Goal: Information Seeking & Learning: Learn about a topic

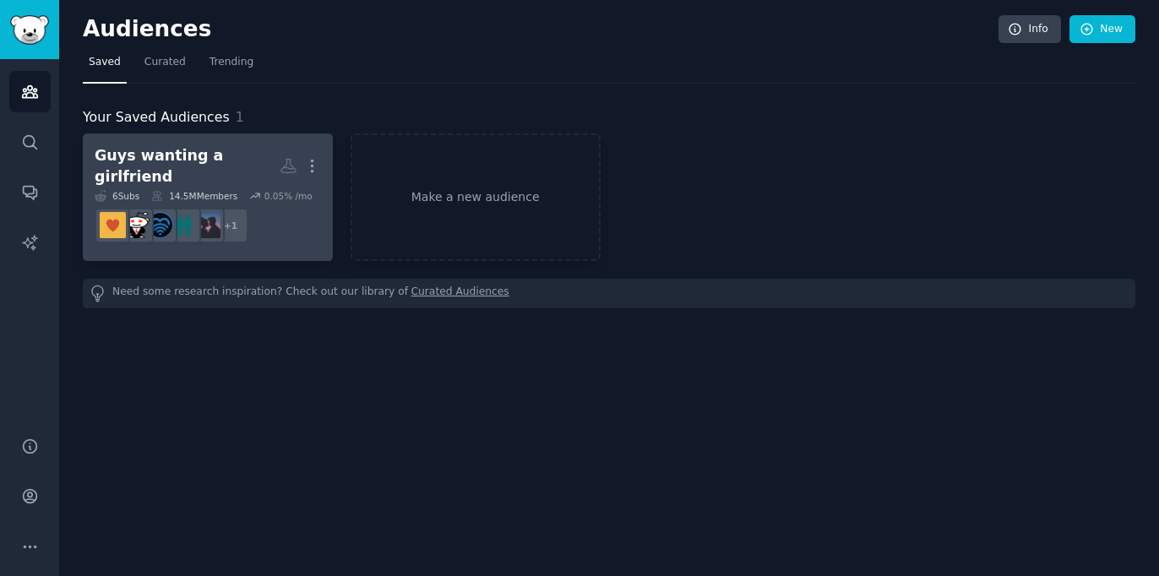
click at [248, 155] on div "Guys wanting a girlfriend" at bounding box center [187, 165] width 185 height 41
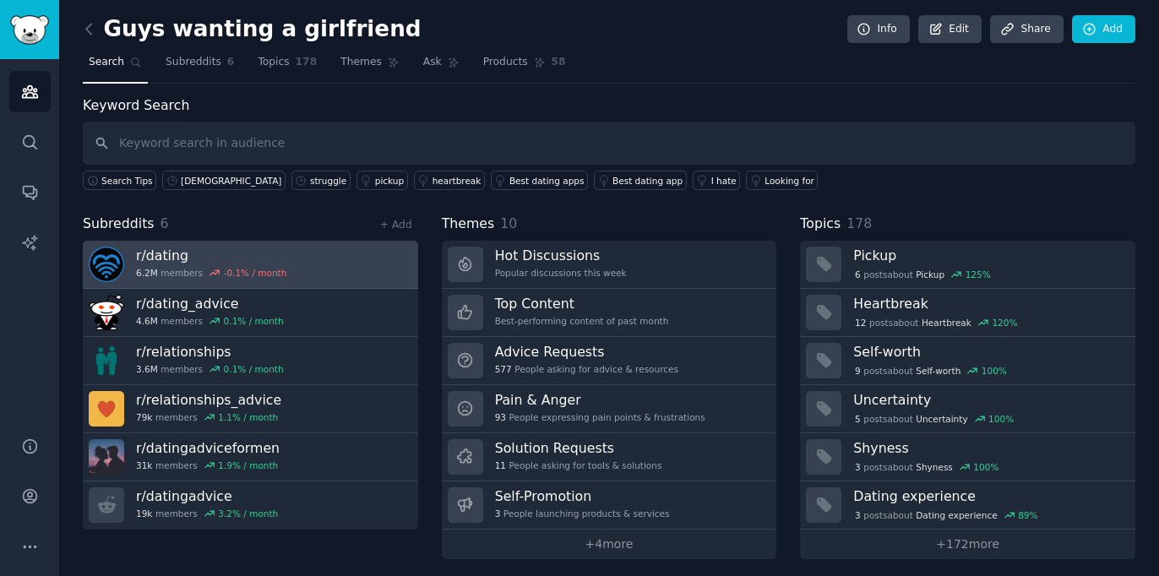
click at [163, 258] on h3 "r/ dating" at bounding box center [211, 256] width 150 height 18
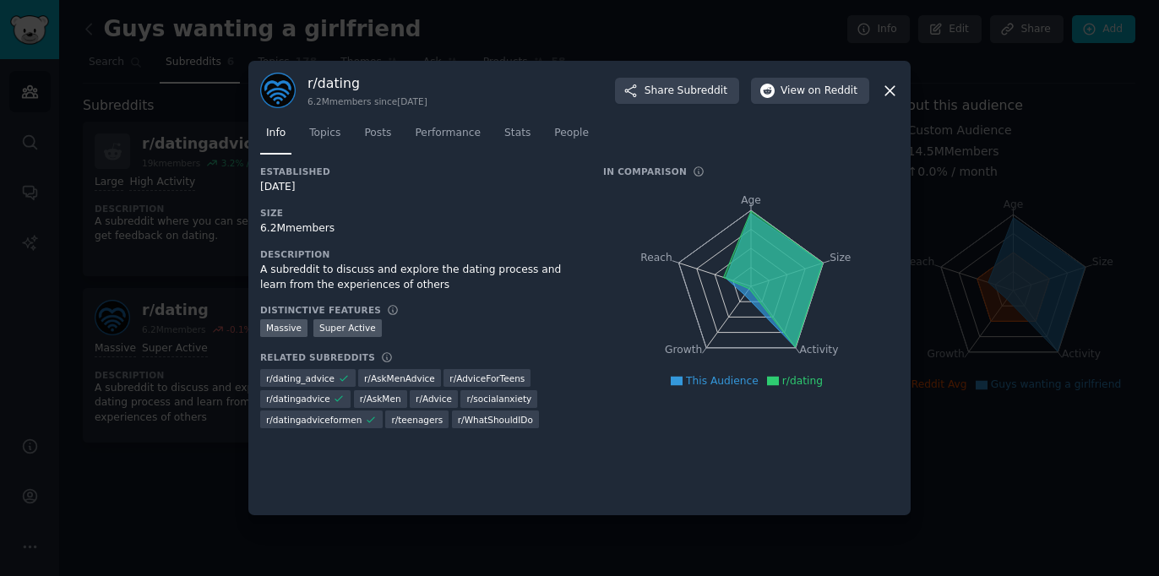
click at [889, 95] on icon at bounding box center [890, 91] width 18 height 18
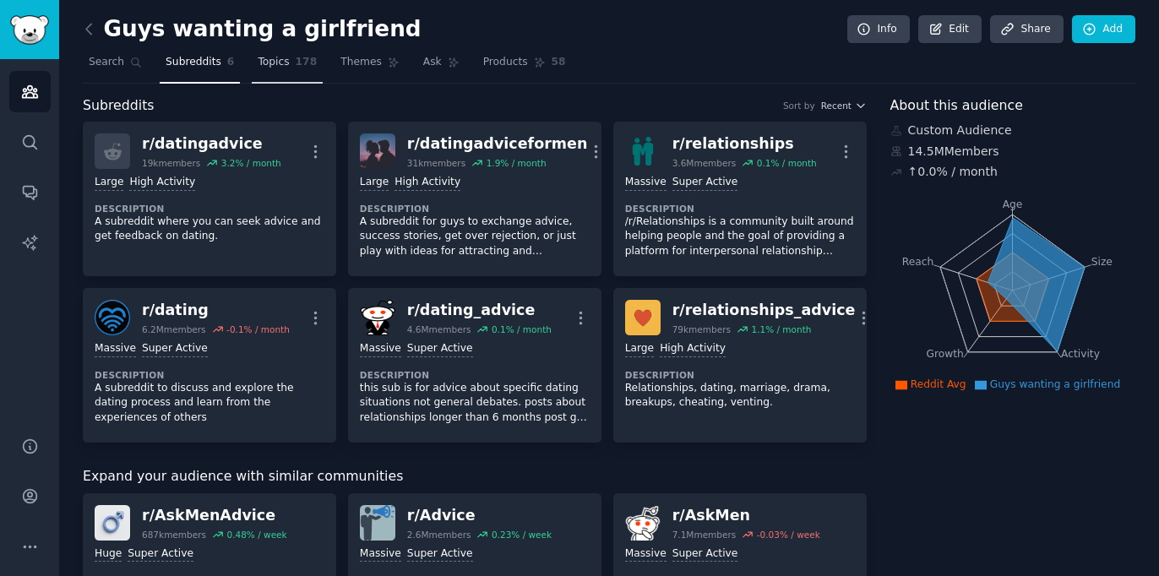
click at [283, 69] on span "Topics" at bounding box center [273, 62] width 31 height 15
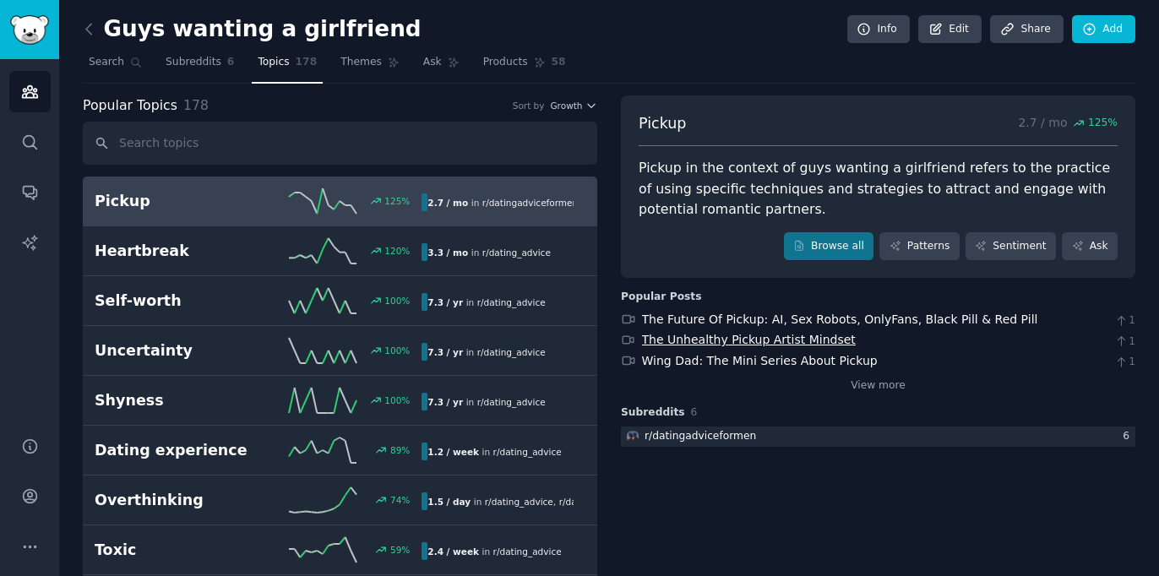
click at [703, 341] on link "The Unhealthy Pickup Artist Mindset" at bounding box center [749, 340] width 214 height 14
